Goal: Find specific fact: Find specific page/section

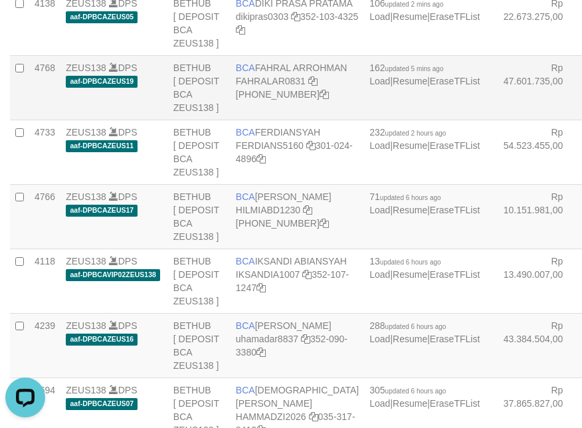
click at [265, 120] on td "BCA FAHRAL ARROHMAN FAHRALAR0831 566-509-5158" at bounding box center [298, 87] width 134 height 64
click at [263, 120] on td "BCA FAHRAL ARROHMAN FAHRALAR0831 566-509-5158" at bounding box center [298, 87] width 134 height 64
click at [261, 120] on td "BCA FAHRAL ARROHMAN FAHRALAR0831 566-509-5158" at bounding box center [298, 87] width 134 height 64
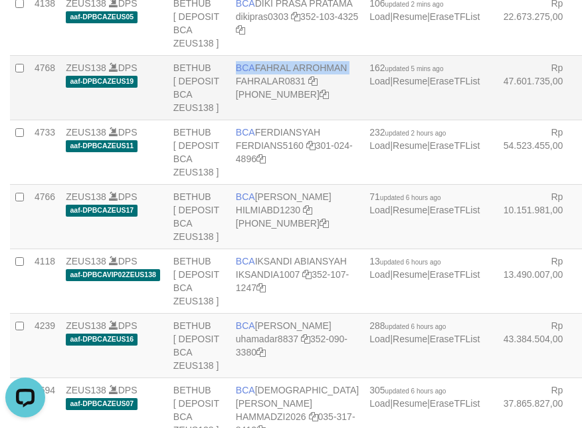
click at [261, 120] on td "BCA FAHRAL ARROHMAN FAHRALAR0831 566-509-5158" at bounding box center [298, 87] width 134 height 64
copy td "BCA FAHRAL ARROHMAN"
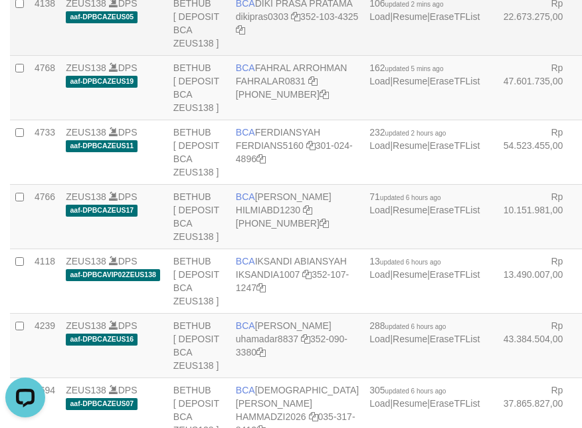
click at [95, 55] on td "ZEUS138 DPS aaf-DPBCAZEUS05" at bounding box center [115, 23] width 108 height 64
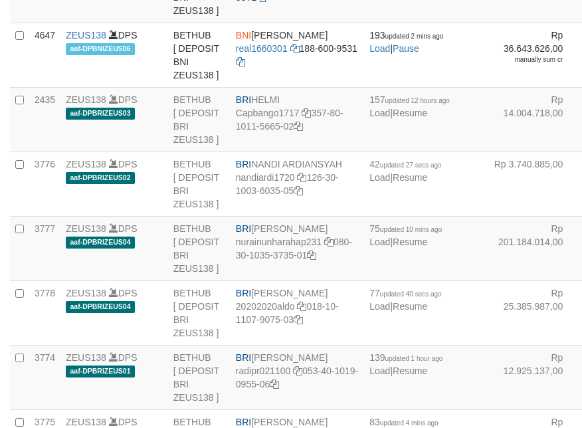
copy td "BNI LUCKY ALAMSYAH"
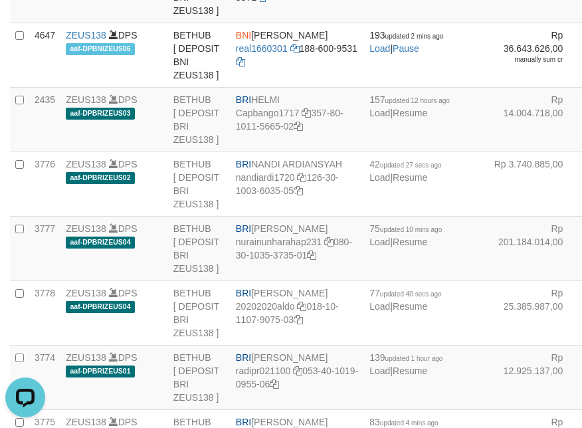
copy td "BNI LUCKY ALAMSYAH"
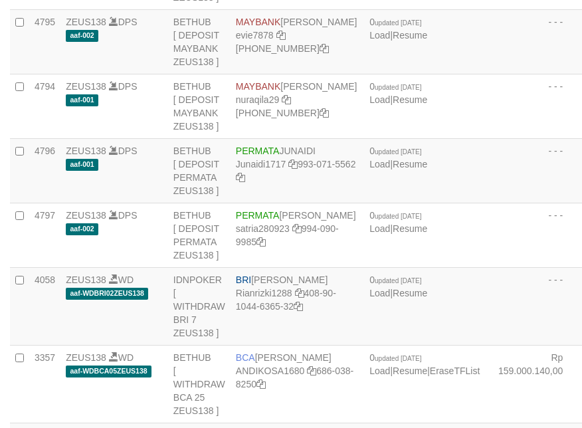
copy td "BRI RYAN GUNAWAN"
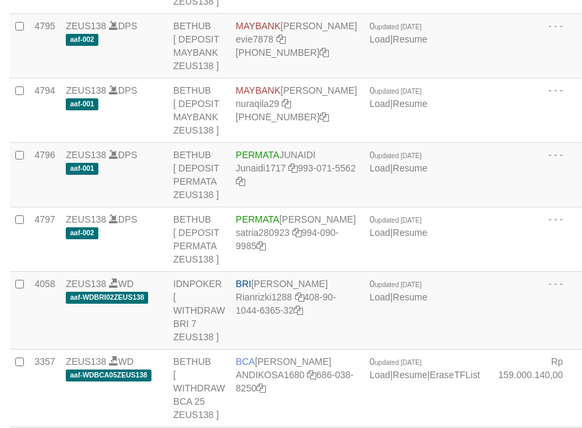
scroll to position [2801, 0]
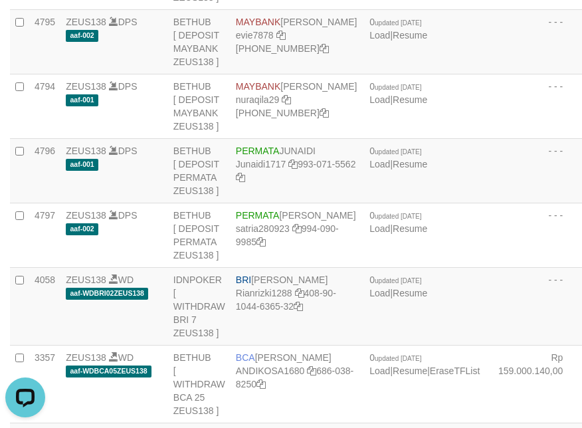
copy td "GUNAWAN"
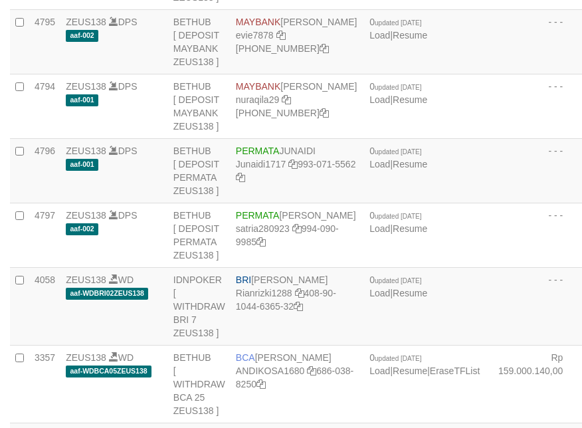
copy td "BRI RYAN GUNAWAN"
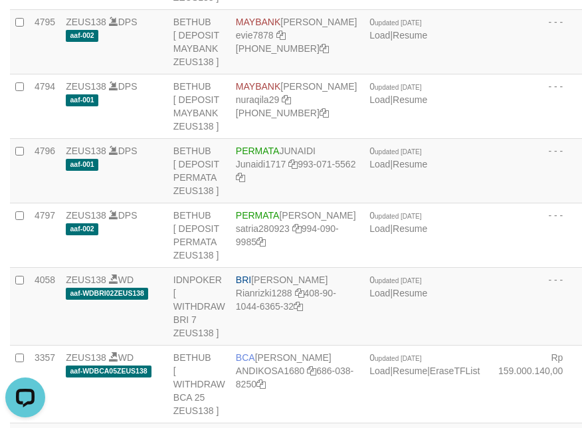
copy td "BRI RYAN GUNAWAN"
